Goal: Information Seeking & Learning: Learn about a topic

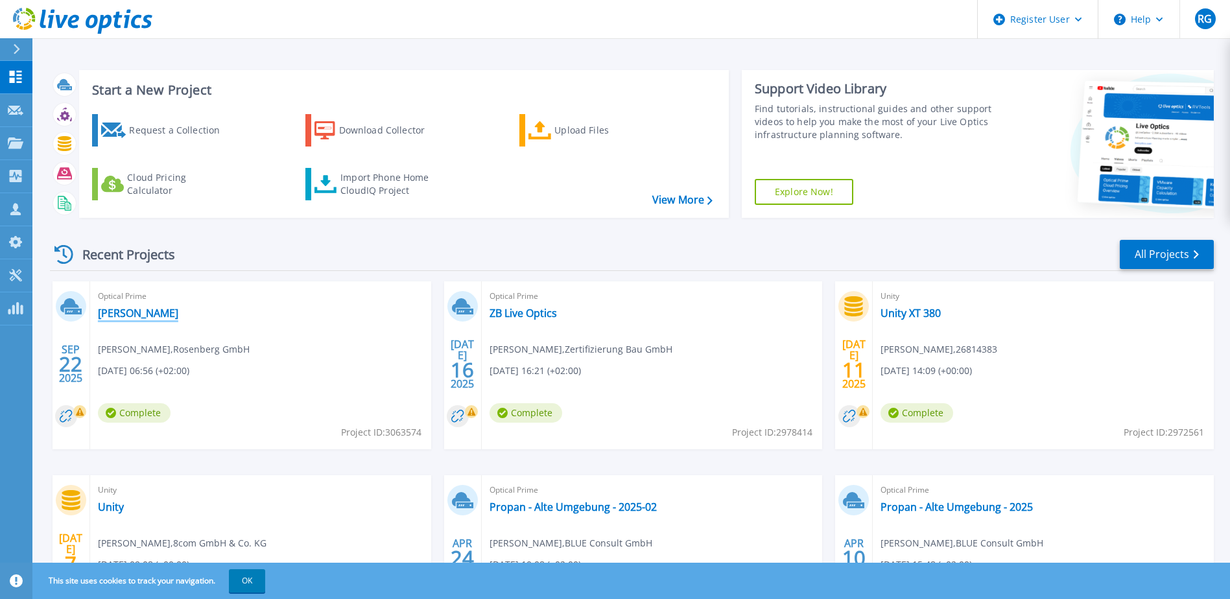
click at [122, 316] on link "[PERSON_NAME]" at bounding box center [138, 313] width 80 height 13
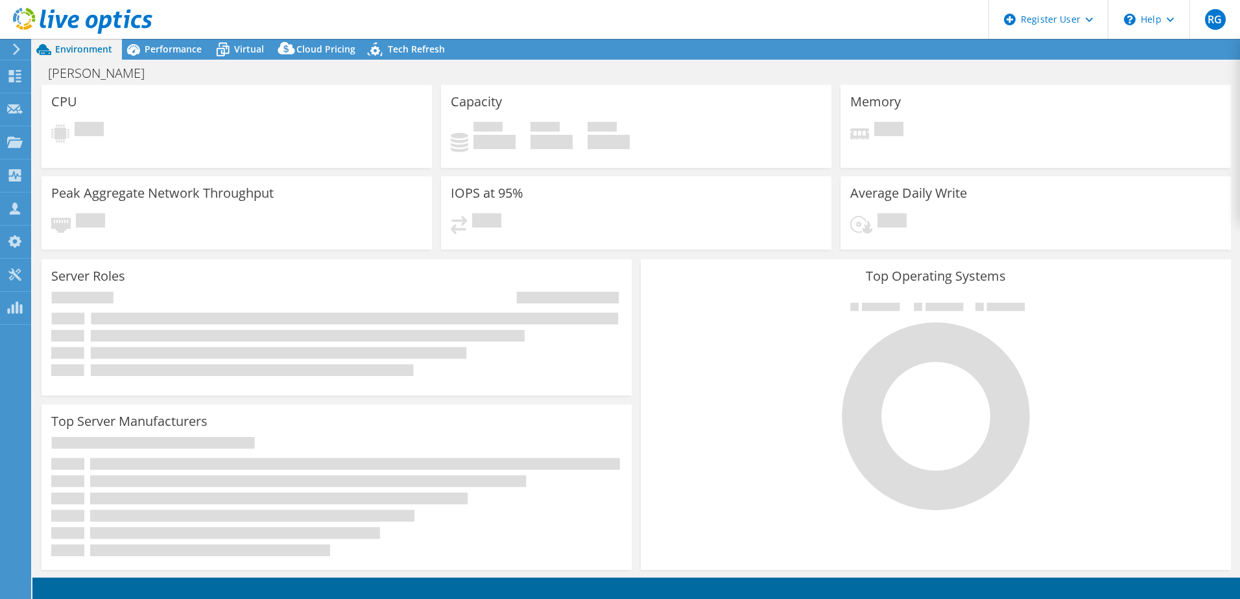
select select "EUFrankfurt"
select select "EUR"
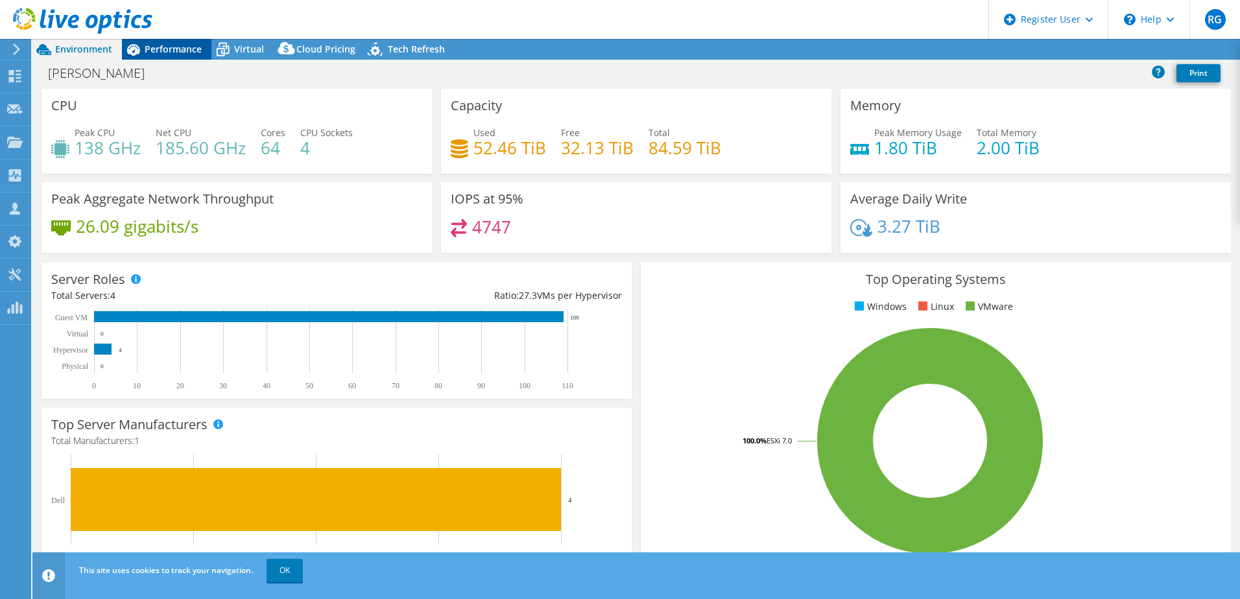
click at [182, 44] on span "Performance" at bounding box center [173, 49] width 57 height 12
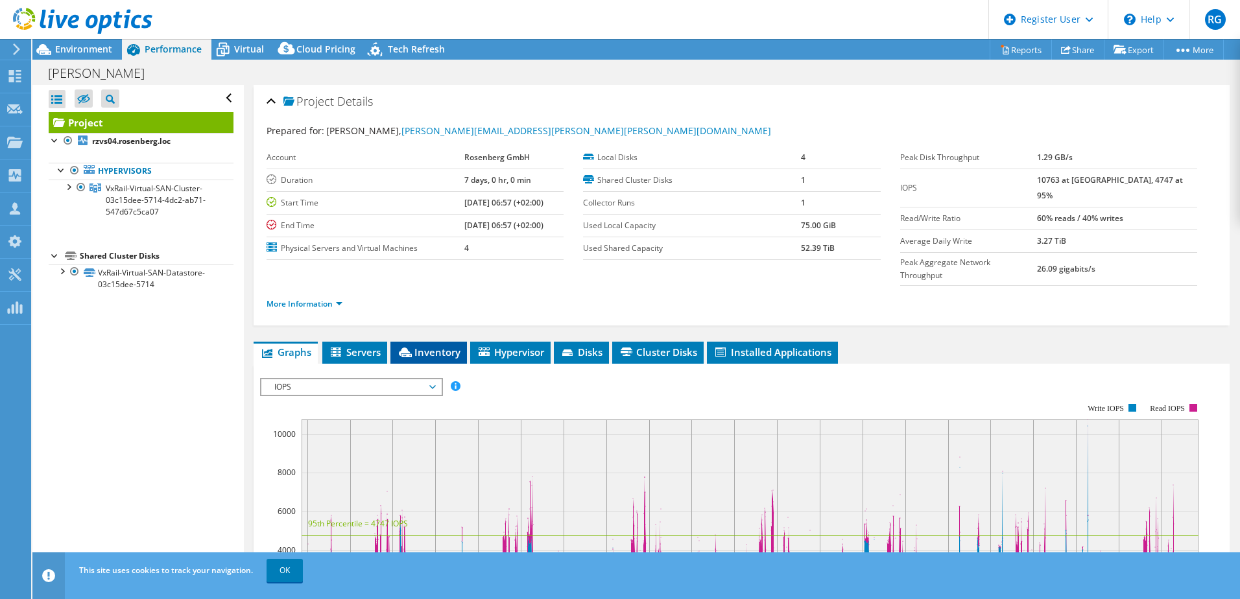
click at [442, 346] on span "Inventory" at bounding box center [429, 352] width 64 height 13
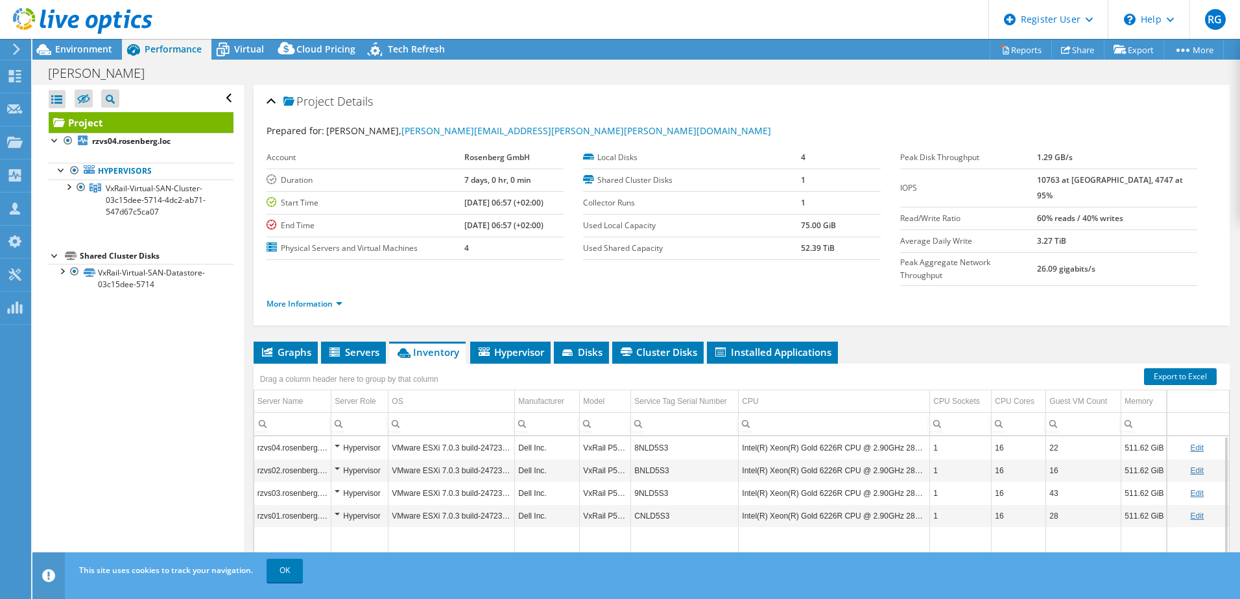
click at [661, 436] on td "8NLD5S3" at bounding box center [685, 447] width 108 height 23
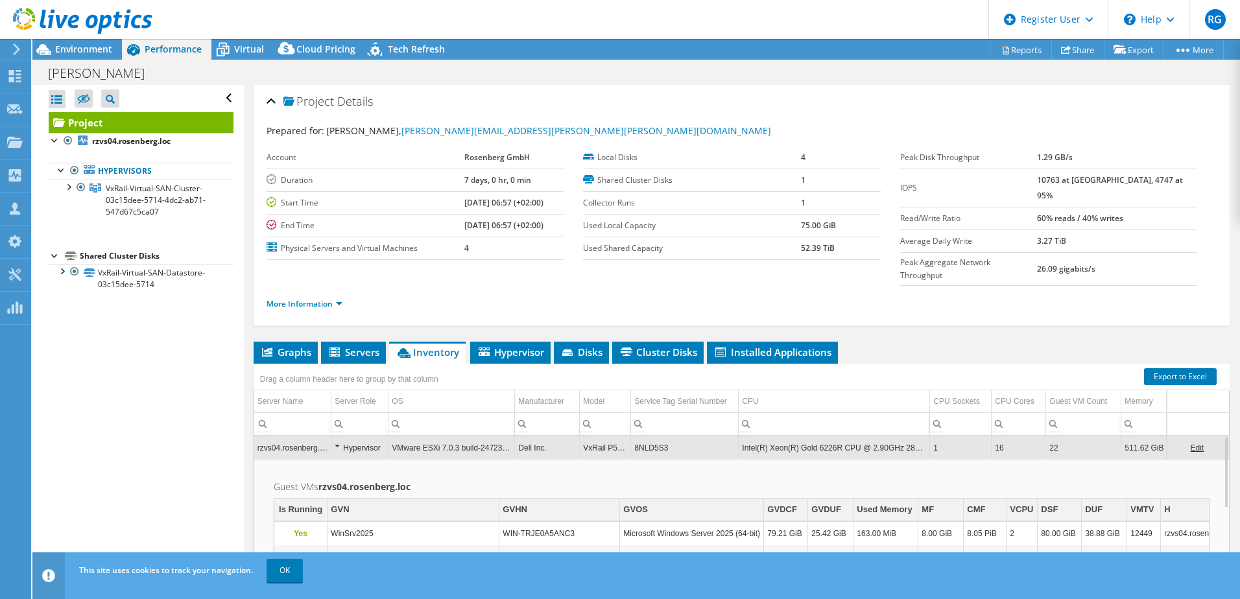
click at [661, 436] on td "8NLD5S3" at bounding box center [685, 447] width 108 height 23
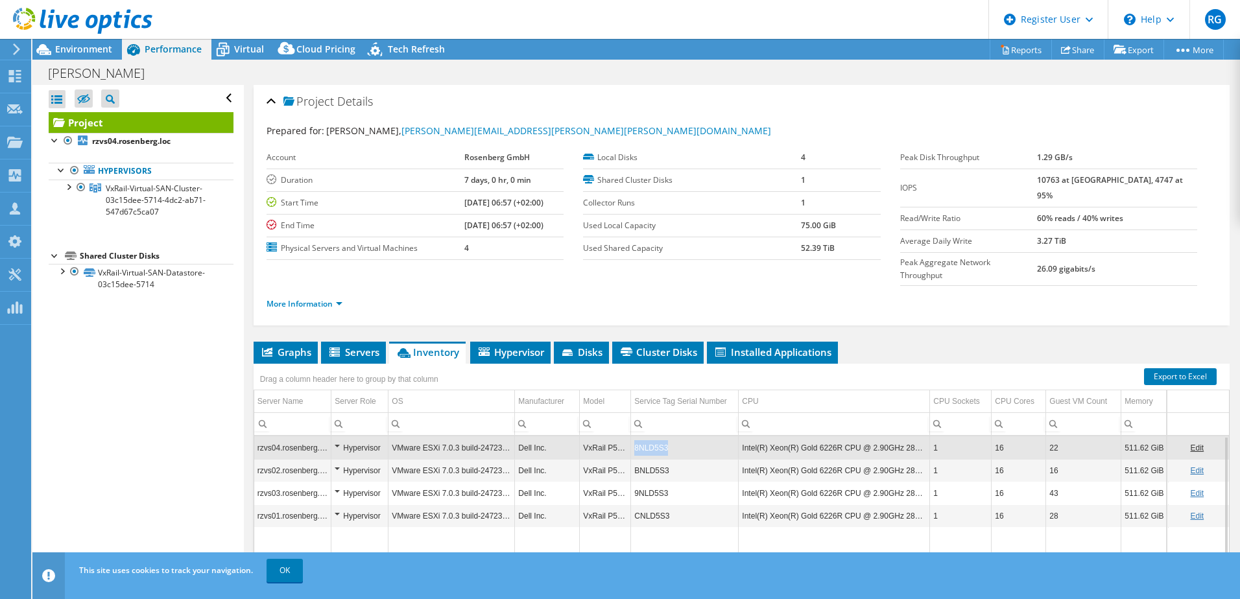
copy td "8NLD5S3"
click at [661, 436] on td "8NLD5S3" at bounding box center [685, 447] width 108 height 23
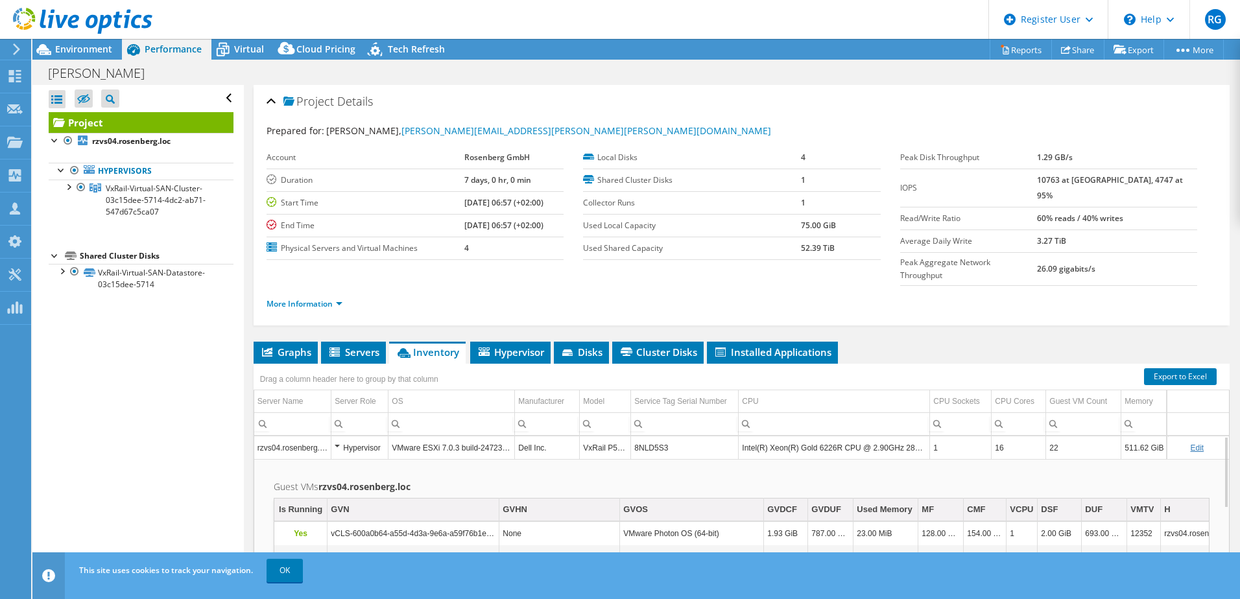
click at [661, 436] on td "8NLD5S3" at bounding box center [685, 447] width 108 height 23
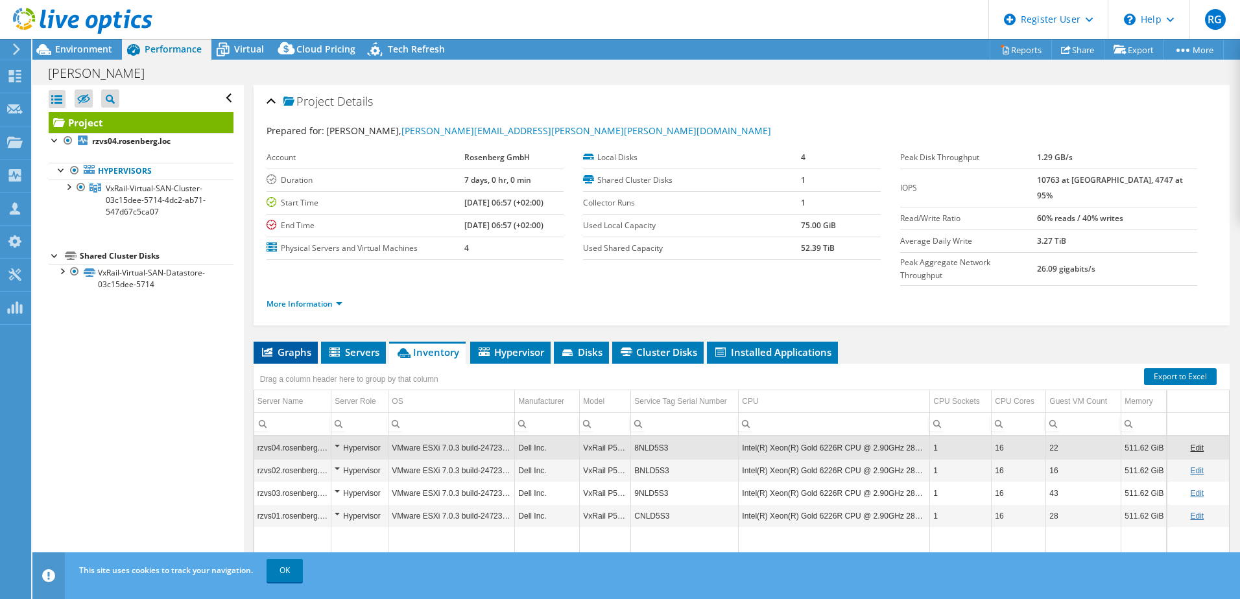
click at [296, 346] on span "Graphs" at bounding box center [285, 352] width 51 height 13
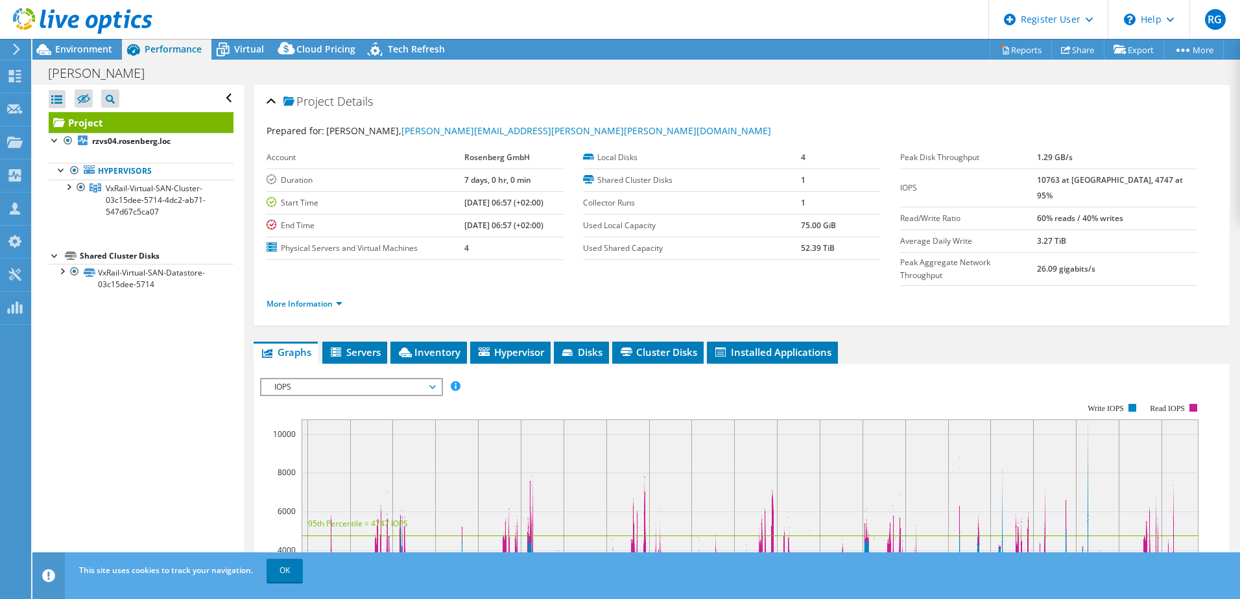
click at [340, 379] on span "IOPS" at bounding box center [351, 387] width 167 height 16
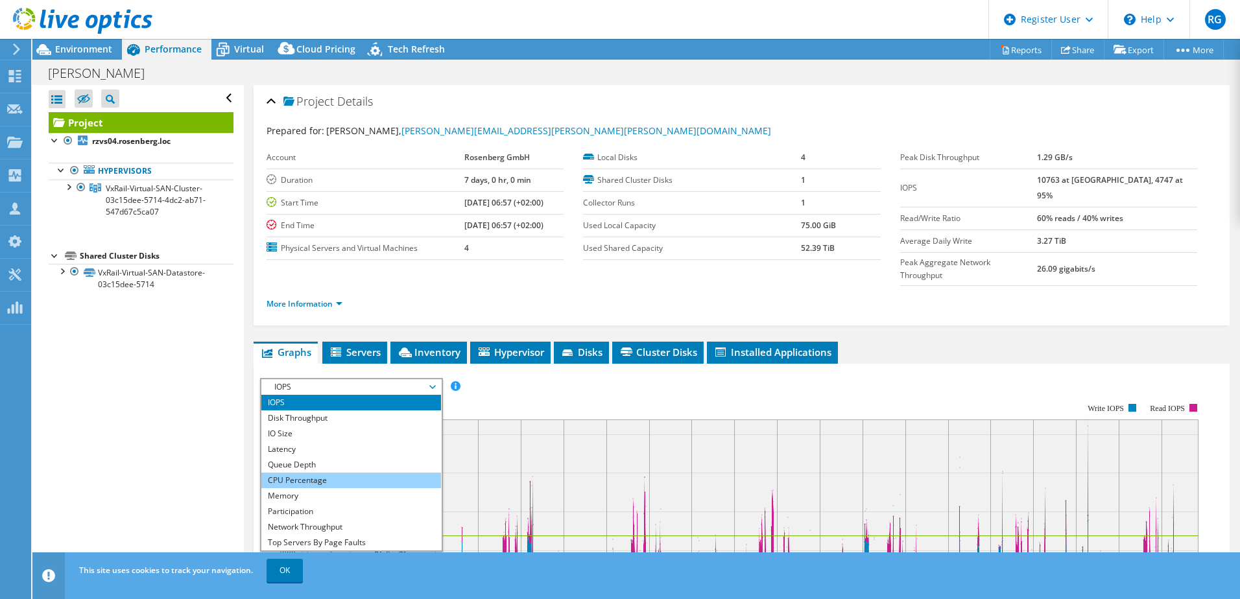
click at [332, 473] on li "CPU Percentage" at bounding box center [351, 481] width 180 height 16
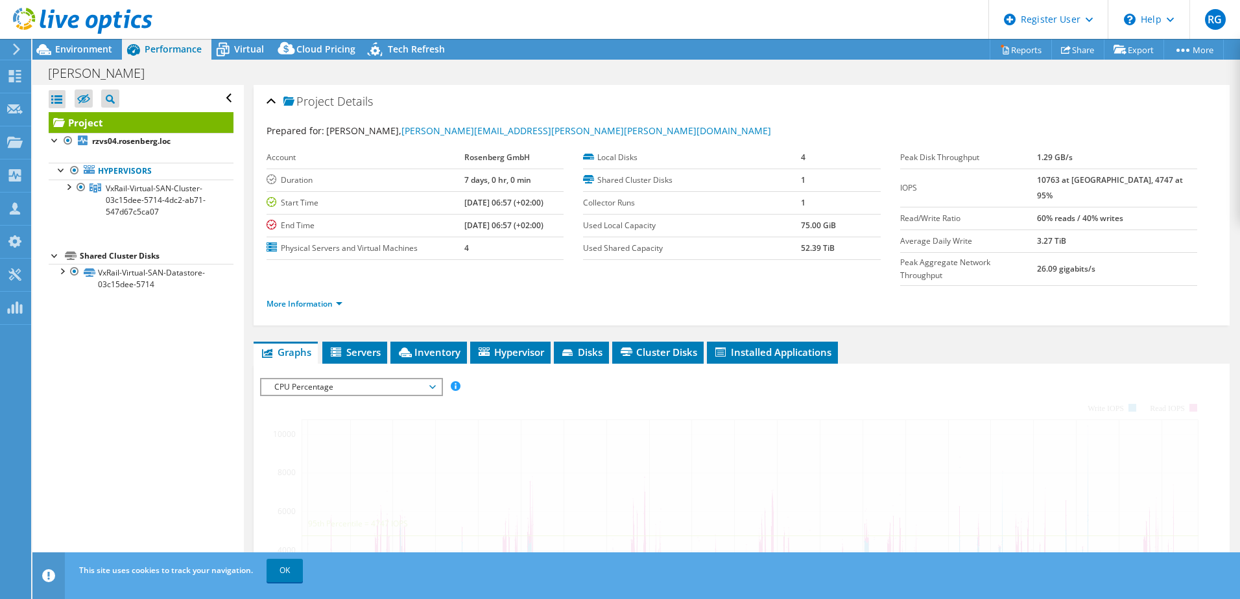
click at [332, 379] on span "CPU Percentage" at bounding box center [351, 387] width 167 height 16
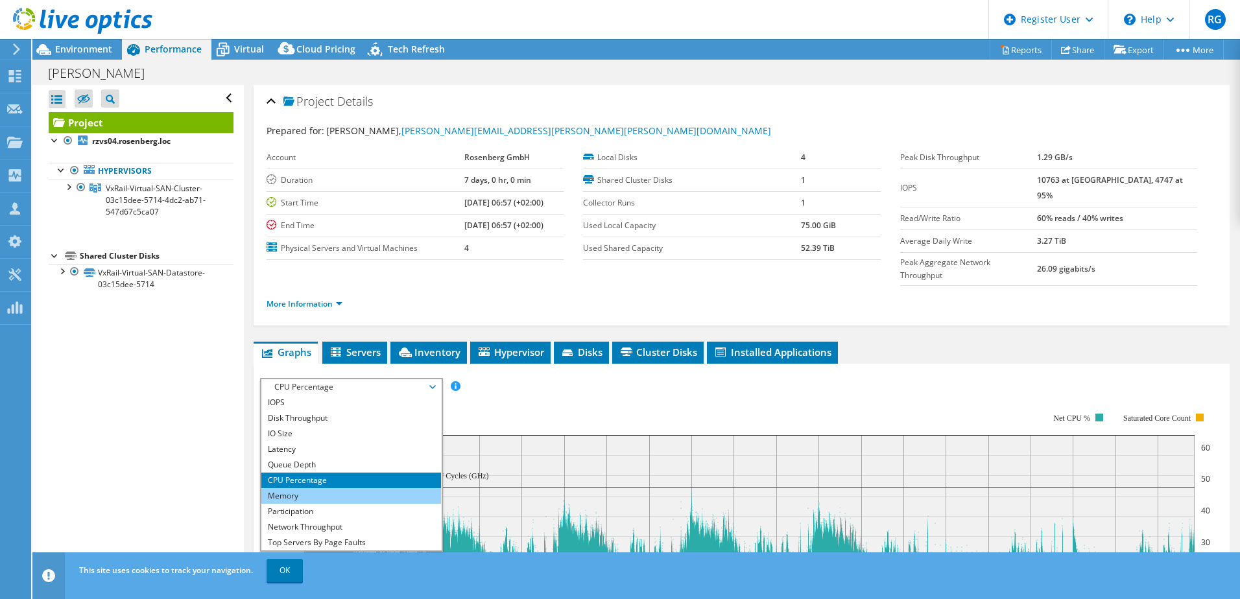
click at [314, 488] on li "Memory" at bounding box center [351, 496] width 180 height 16
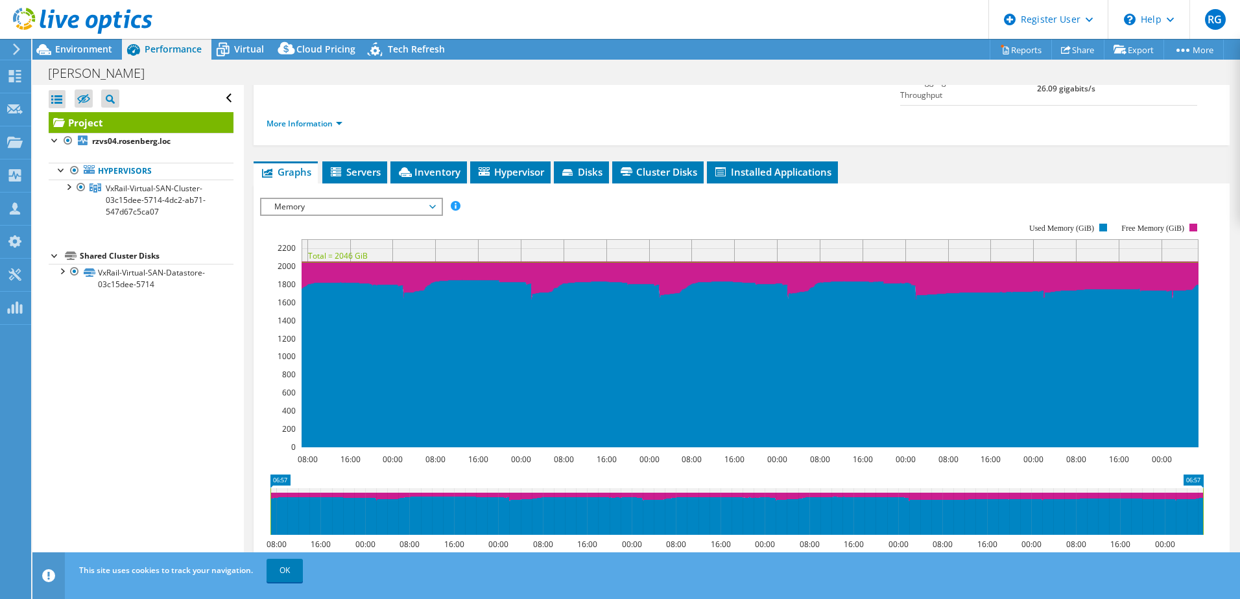
scroll to position [181, 0]
click at [442, 165] on span "Inventory" at bounding box center [429, 171] width 64 height 13
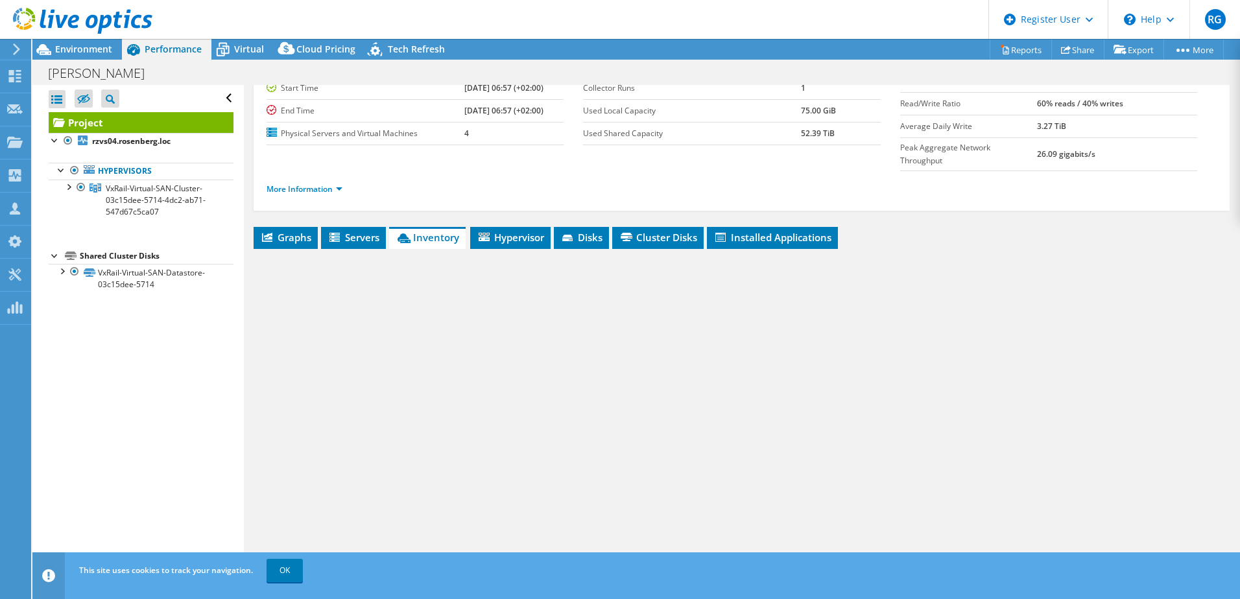
scroll to position [89, 0]
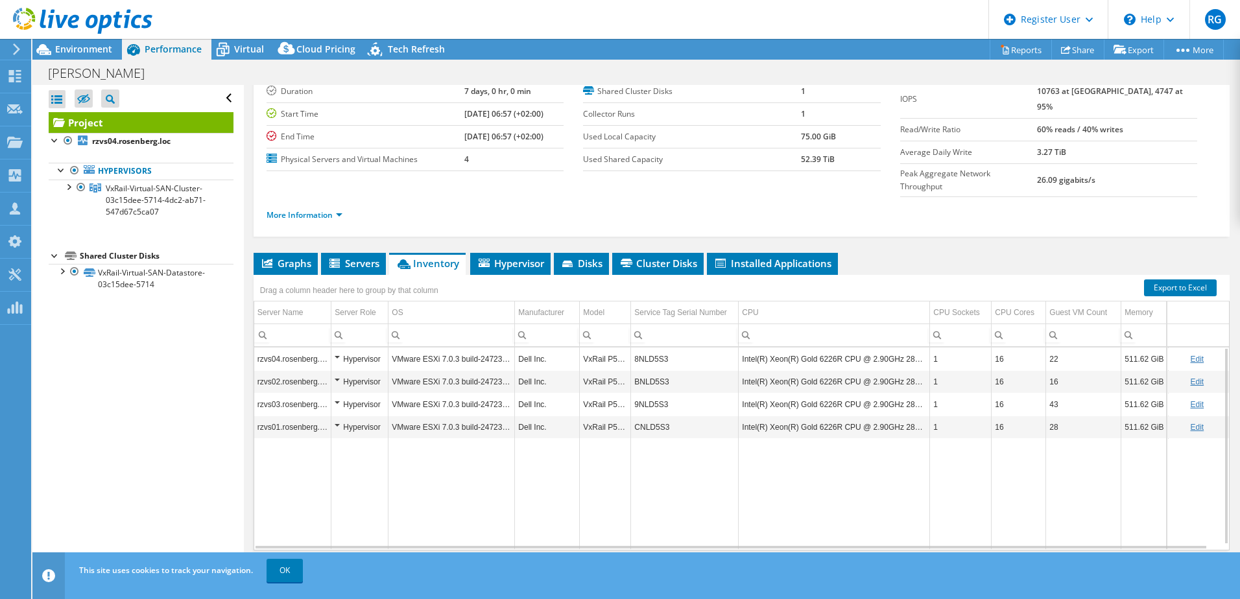
click at [654, 370] on td "BNLD5S3" at bounding box center [685, 381] width 108 height 23
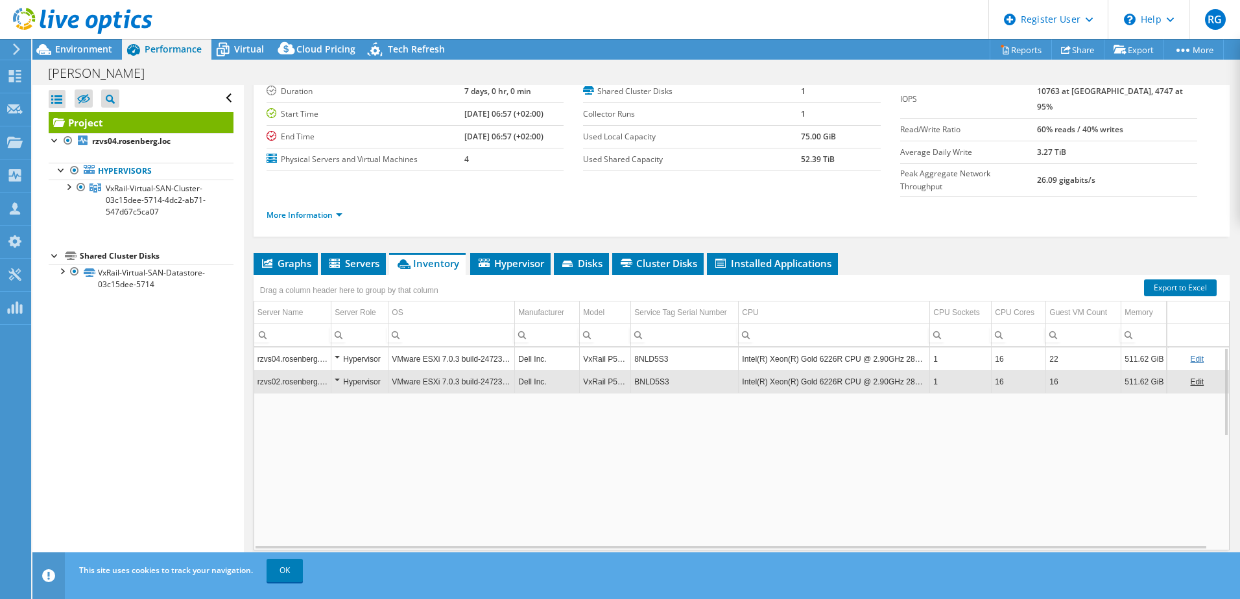
click at [654, 370] on td "BNLD5S3" at bounding box center [685, 381] width 108 height 23
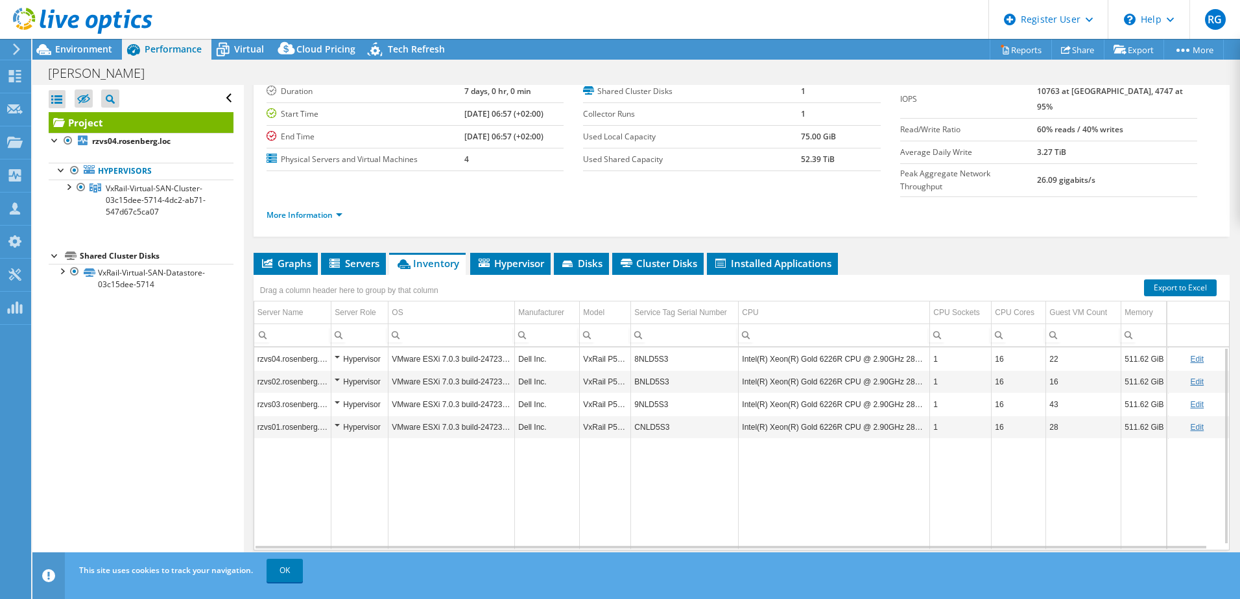
click at [647, 393] on td "9NLD5S3" at bounding box center [685, 404] width 108 height 23
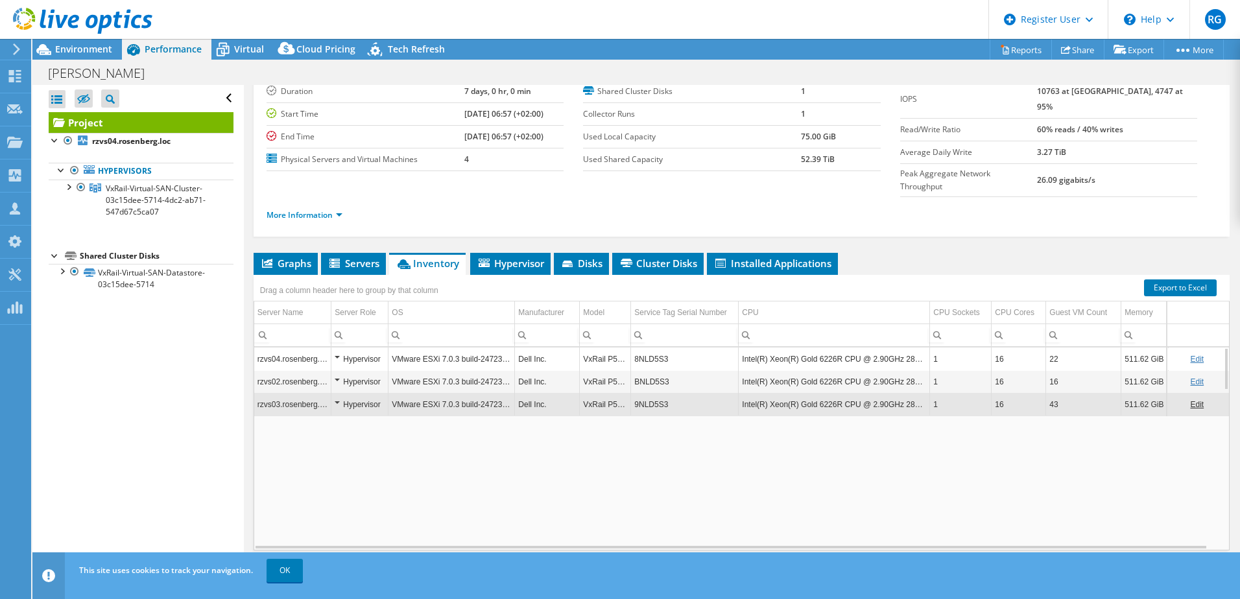
click at [647, 393] on td "9NLD5S3" at bounding box center [685, 404] width 108 height 23
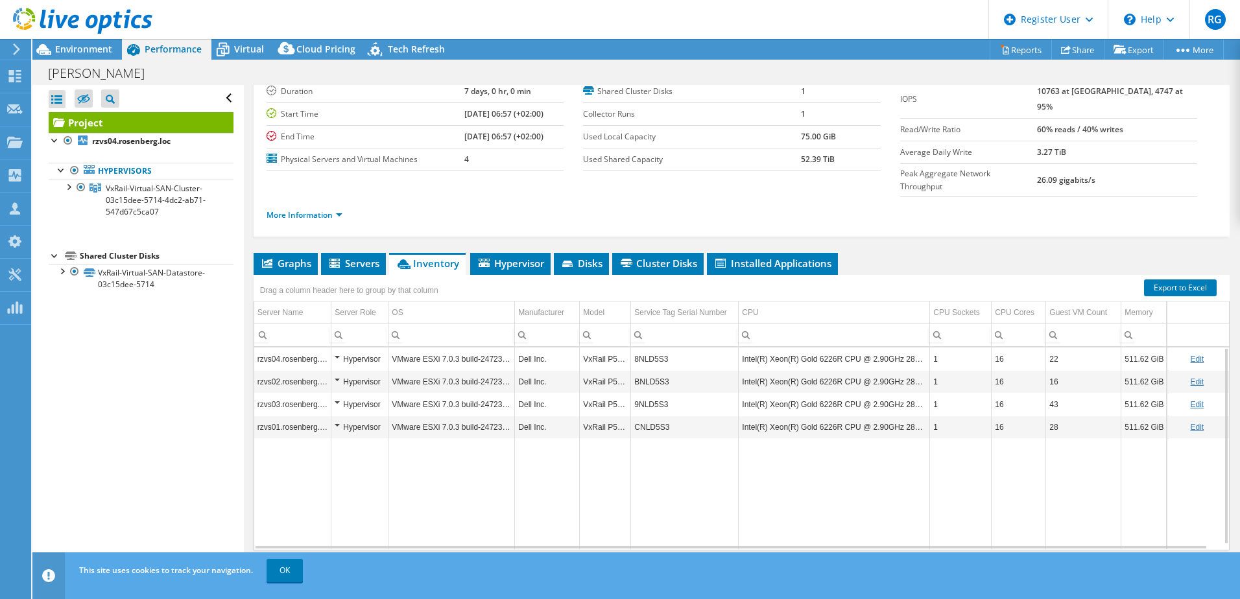
click at [653, 416] on td "CNLD5S3" at bounding box center [685, 427] width 108 height 23
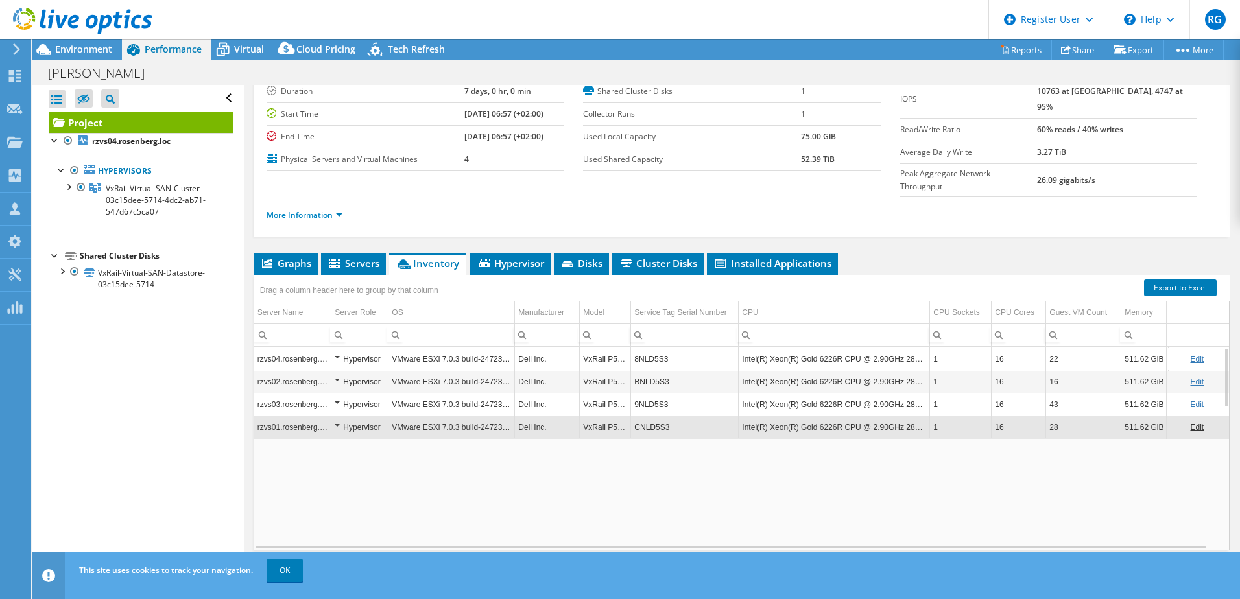
click at [653, 416] on td "CNLD5S3" at bounding box center [685, 427] width 108 height 23
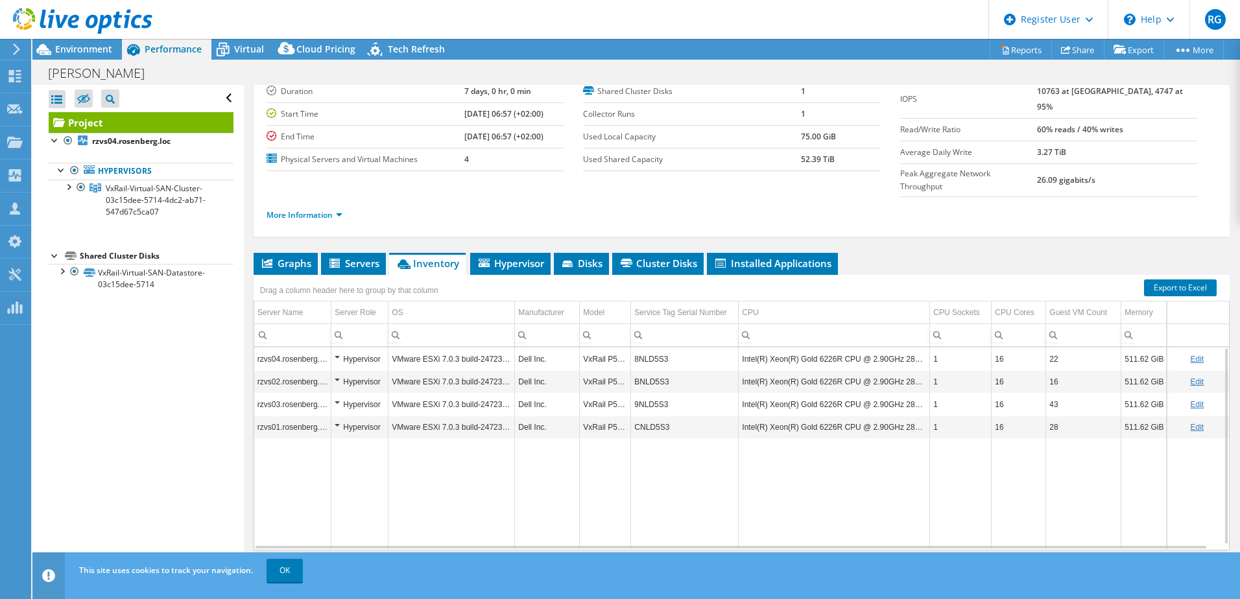
click at [654, 348] on td "8NLD5S3" at bounding box center [685, 359] width 108 height 23
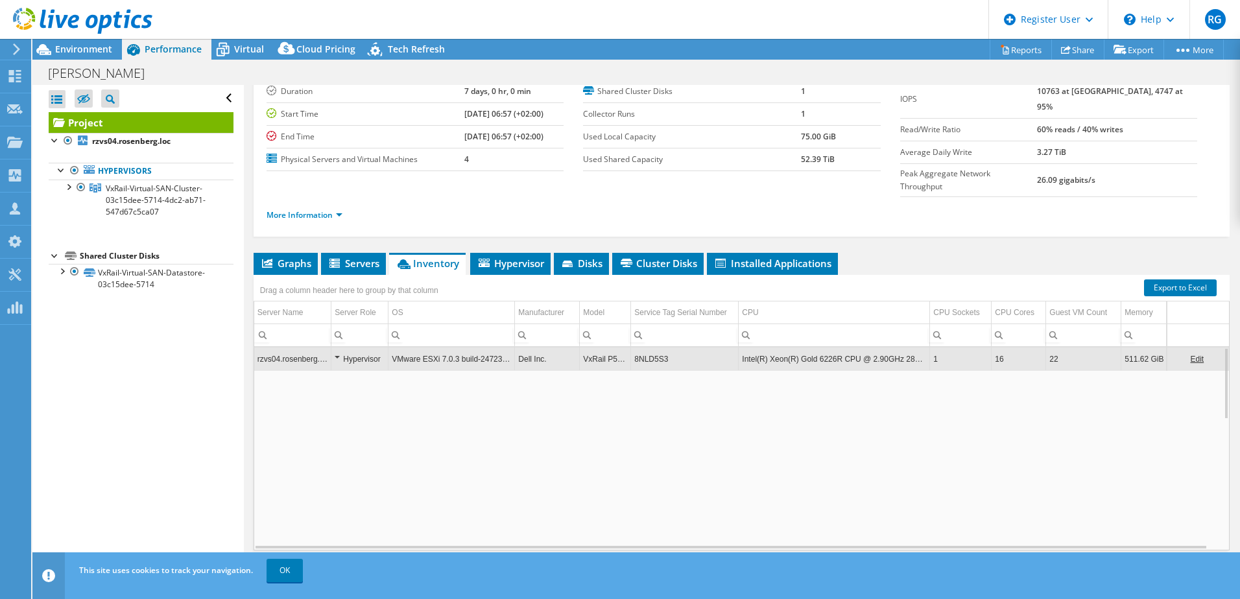
click at [654, 348] on td "8NLD5S3" at bounding box center [685, 359] width 108 height 23
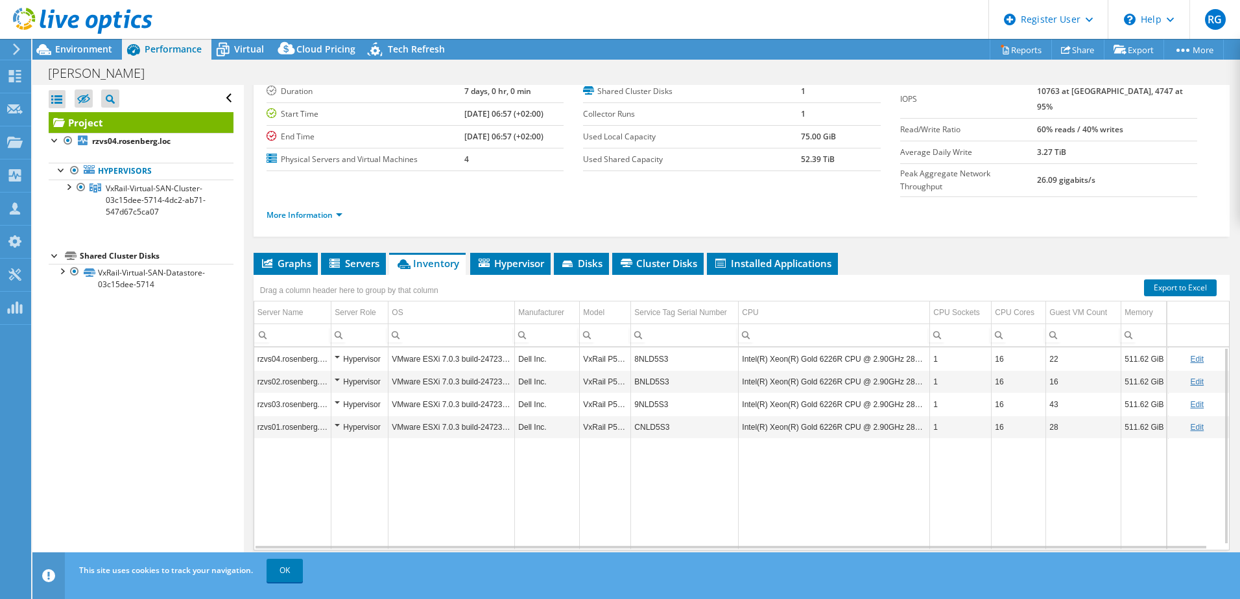
click at [650, 370] on td "BNLD5S3" at bounding box center [685, 381] width 108 height 23
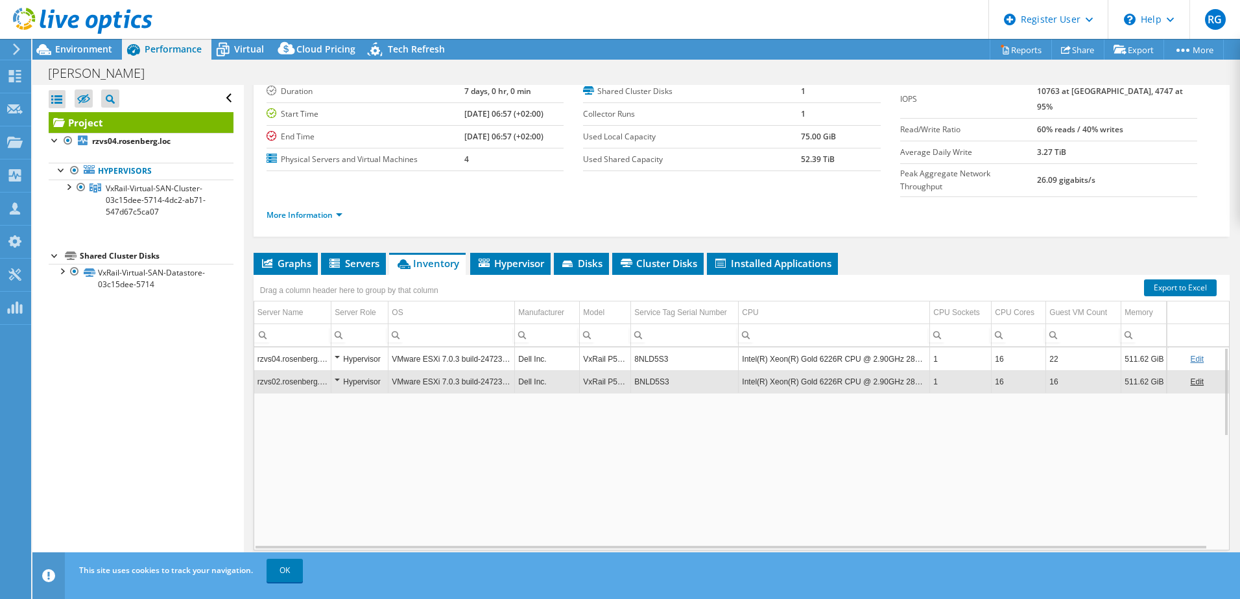
click at [650, 370] on td "BNLD5S3" at bounding box center [685, 381] width 108 height 23
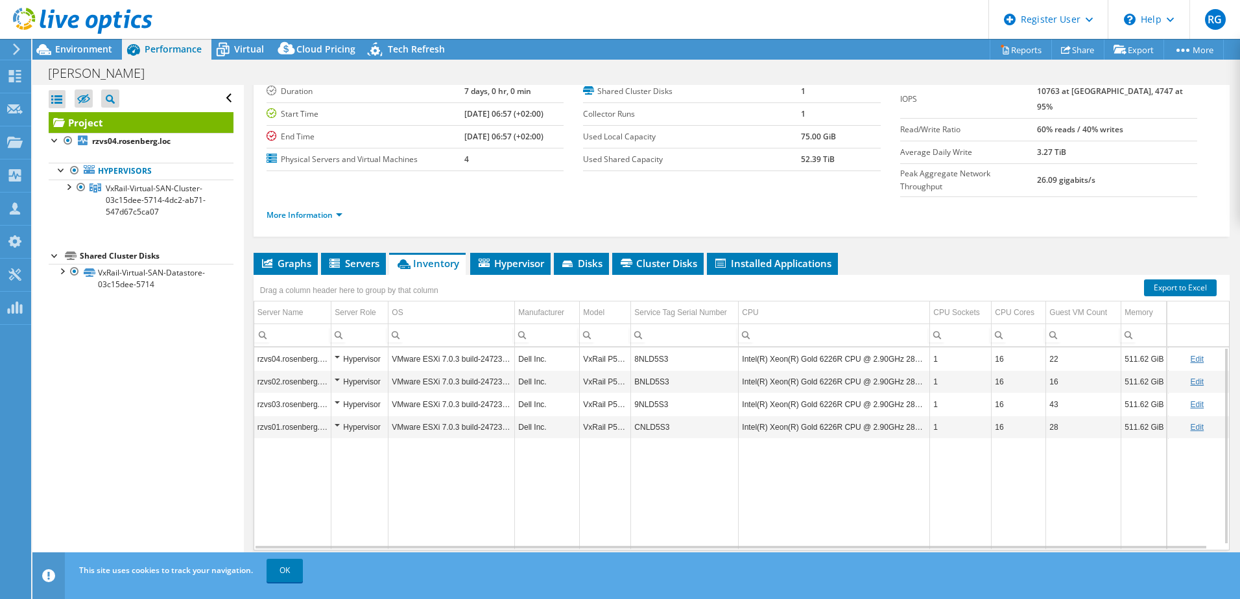
click at [645, 393] on td "9NLD5S3" at bounding box center [685, 404] width 108 height 23
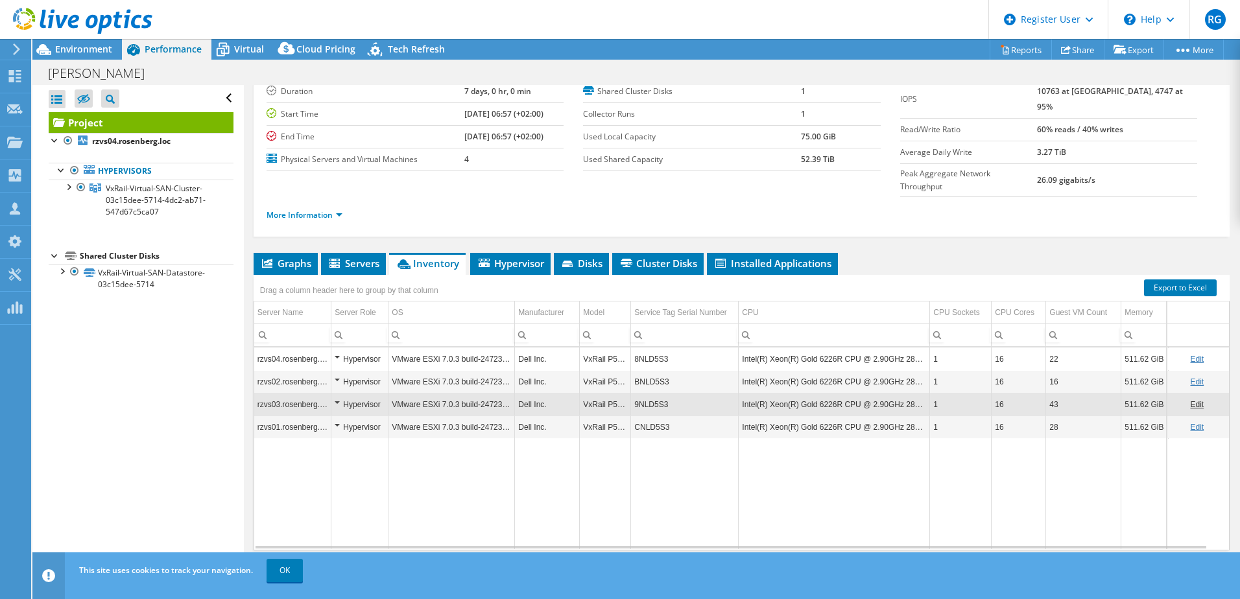
click at [645, 393] on td "9NLD5S3" at bounding box center [685, 404] width 108 height 23
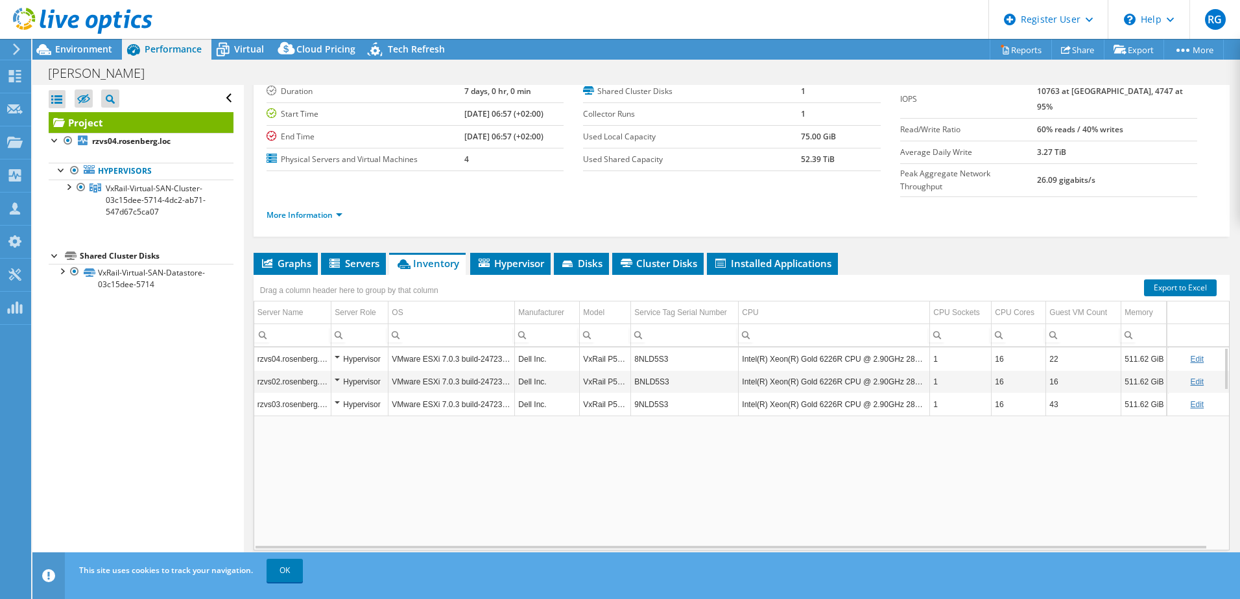
click at [645, 393] on td "9NLD5S3" at bounding box center [685, 404] width 108 height 23
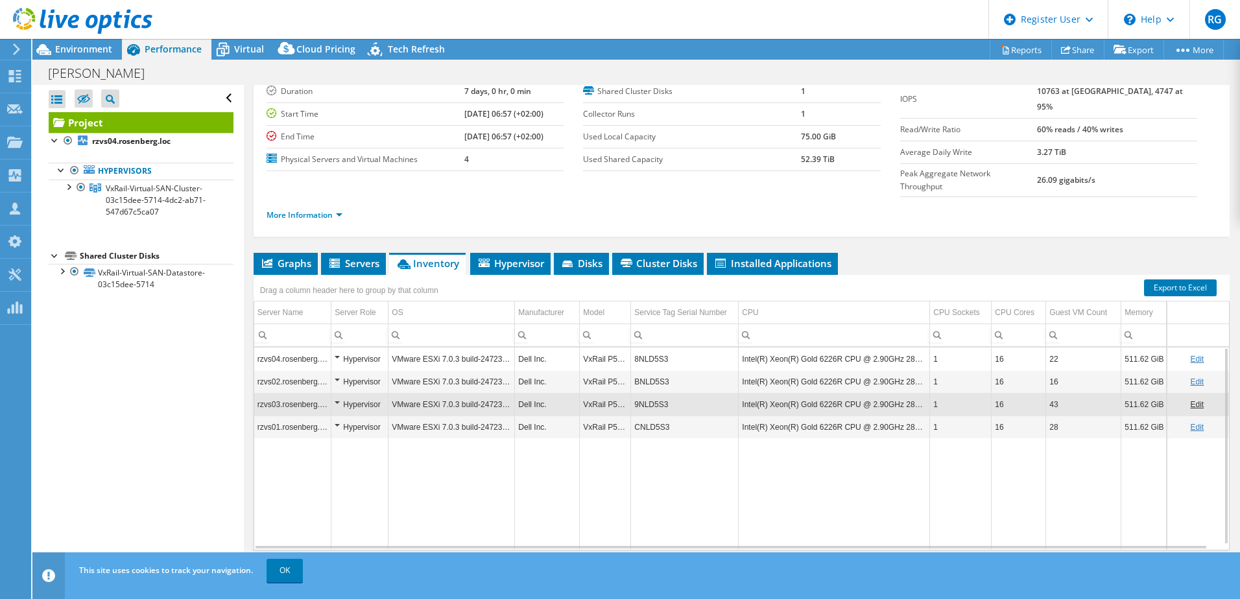
click at [653, 416] on td "CNLD5S3" at bounding box center [685, 427] width 108 height 23
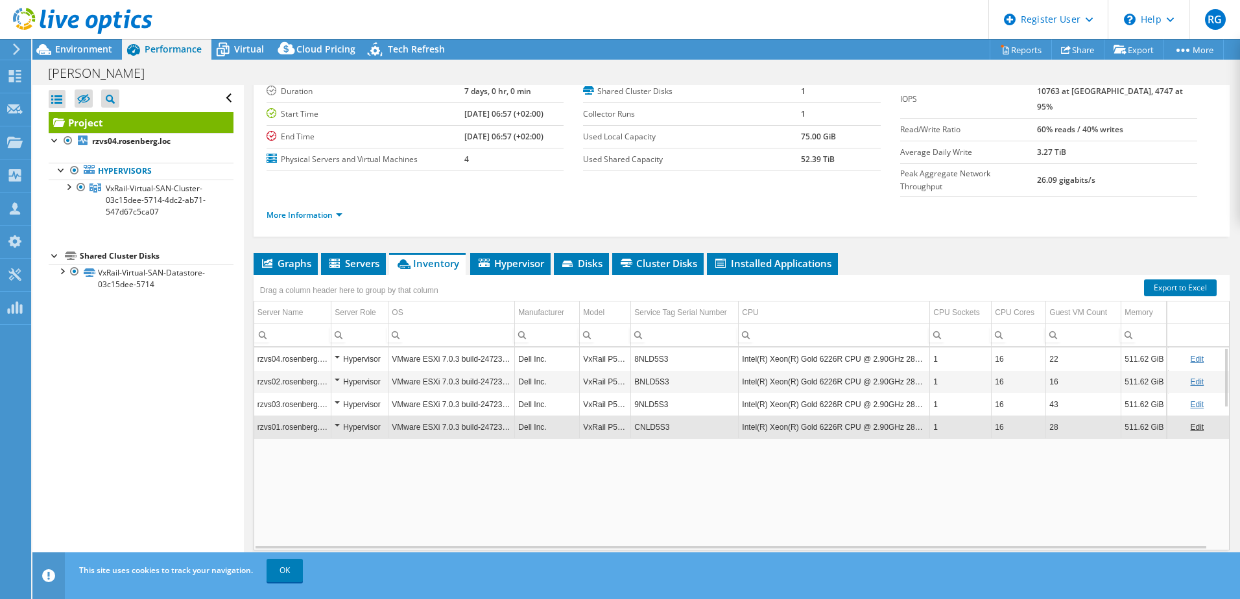
click at [653, 416] on td "CNLD5S3" at bounding box center [685, 427] width 108 height 23
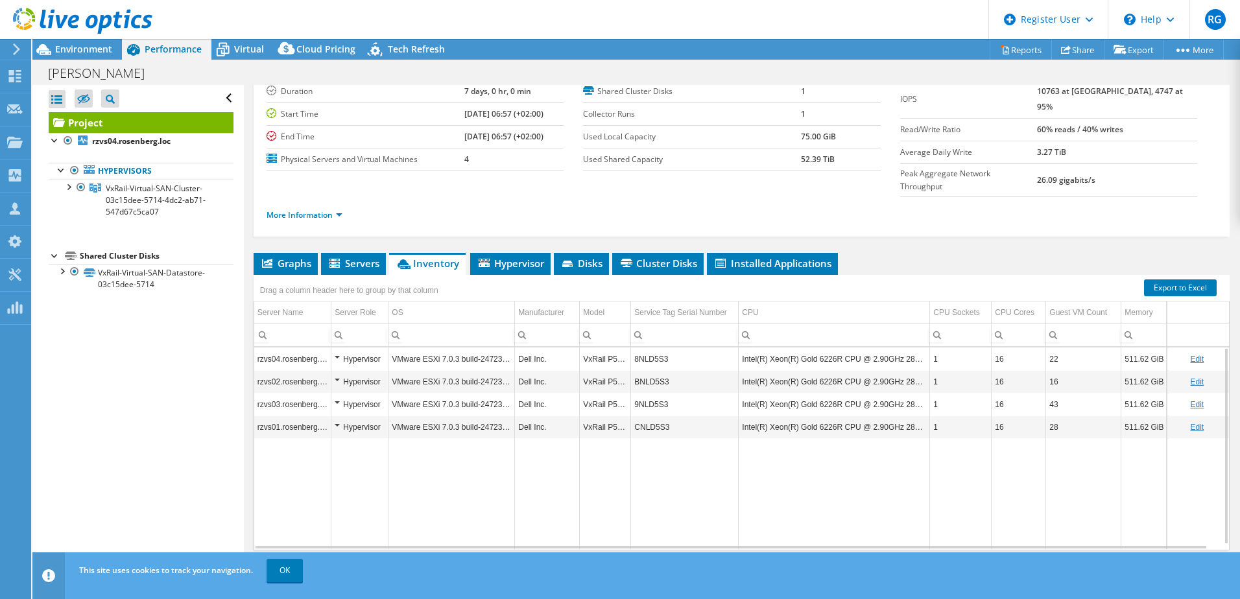
click at [653, 416] on td "CNLD5S3" at bounding box center [685, 427] width 108 height 23
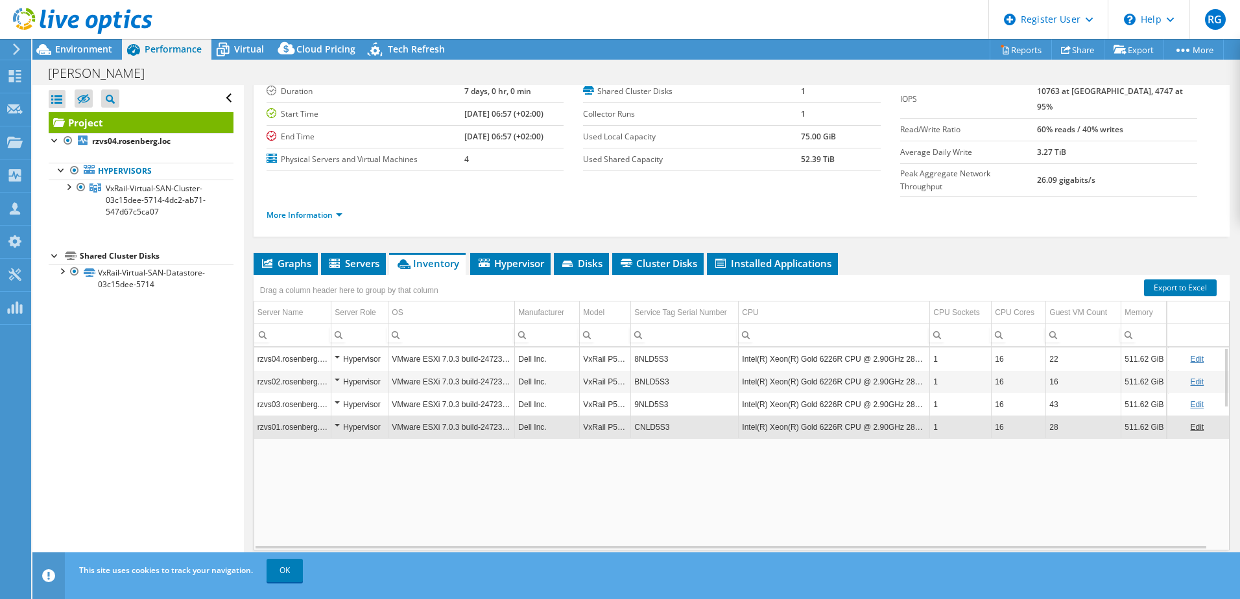
click at [653, 416] on td "CNLD5S3" at bounding box center [685, 427] width 108 height 23
